Goal: Task Accomplishment & Management: Use online tool/utility

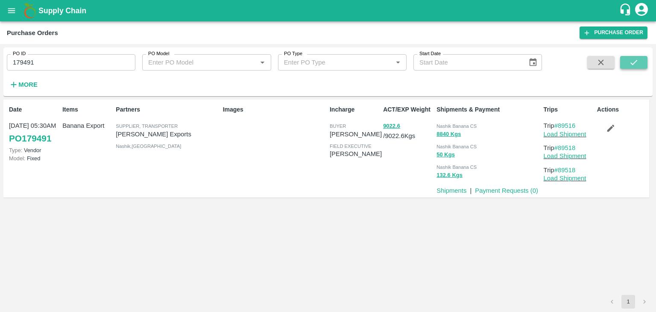
click at [640, 63] on button "submit" at bounding box center [633, 62] width 27 height 13
click at [59, 64] on input "179491" at bounding box center [71, 62] width 129 height 16
paste input "text"
click at [59, 64] on input "179491" at bounding box center [71, 62] width 129 height 16
type input "179478"
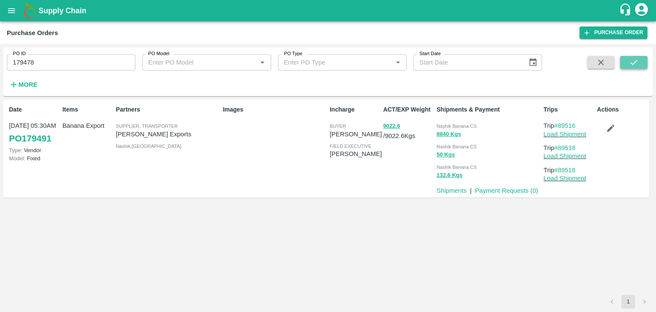
click at [633, 63] on icon "submit" at bounding box center [633, 62] width 9 height 9
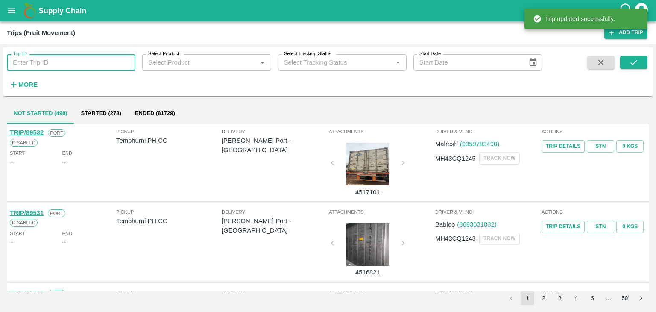
drag, startPoint x: 0, startPoint y: 0, endPoint x: 73, endPoint y: 61, distance: 94.9
click at [73, 61] on input "Trip ID" at bounding box center [71, 62] width 129 height 16
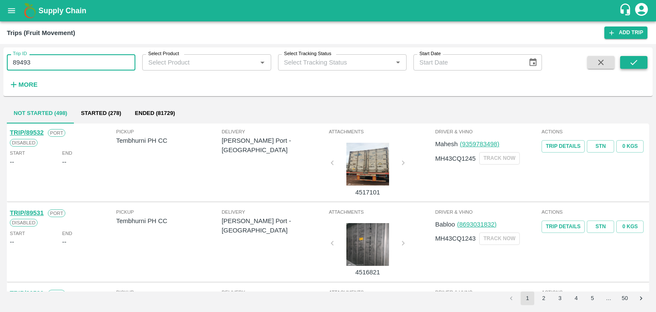
type input "89493"
click at [633, 60] on icon "submit" at bounding box center [633, 62] width 9 height 9
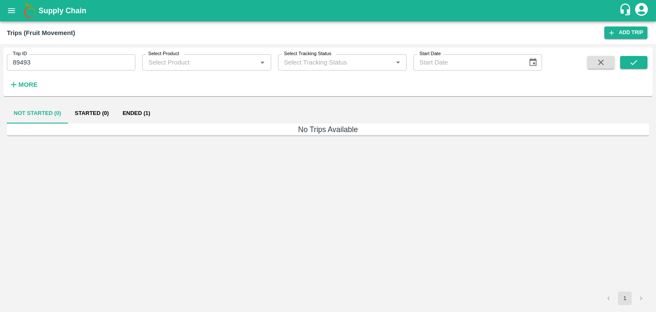
click at [138, 116] on button "Ended (1)" at bounding box center [136, 113] width 41 height 21
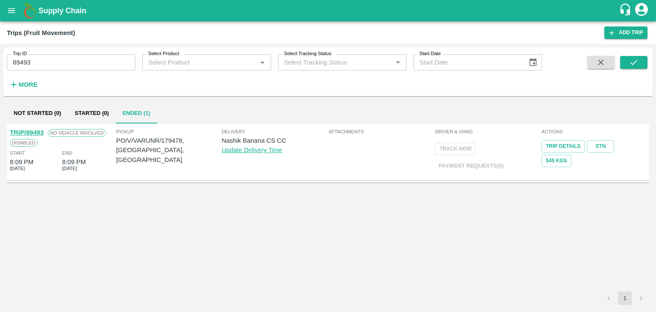
click at [32, 130] on link "TRIP/89493" at bounding box center [27, 132] width 34 height 7
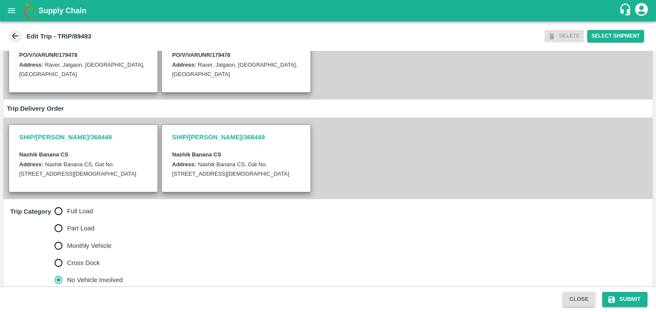
scroll to position [200, 0]
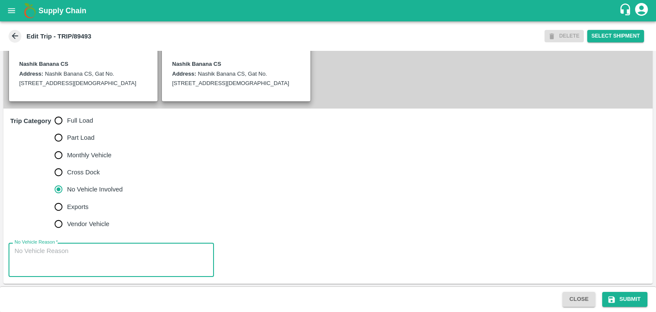
click at [109, 256] on textarea "No Vehicle Reason   *" at bounding box center [111, 259] width 193 height 27
type textarea "Field Dump"
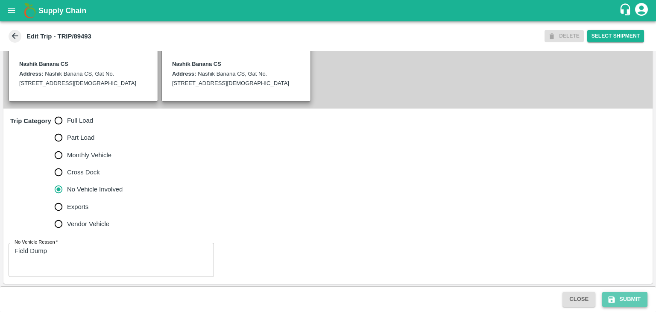
click at [616, 297] on button "Submit" at bounding box center [624, 299] width 45 height 15
